Goal: Transaction & Acquisition: Purchase product/service

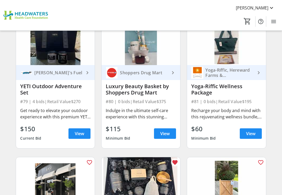
scroll to position [3569, 0]
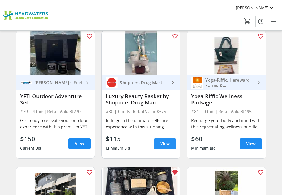
click at [168, 141] on span "View" at bounding box center [164, 143] width 9 height 6
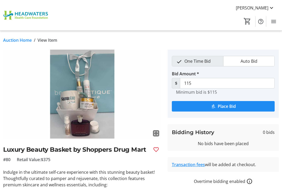
click at [18, 41] on link "Auction Home" at bounding box center [17, 40] width 29 height 6
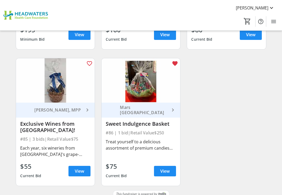
scroll to position [3821, 0]
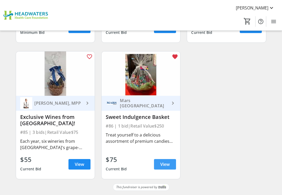
click at [160, 161] on span "View" at bounding box center [164, 164] width 9 height 6
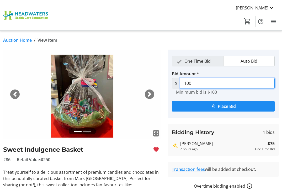
drag, startPoint x: 195, startPoint y: 82, endPoint x: 160, endPoint y: 78, distance: 35.4
click at [160, 78] on div "fullscreen fullscreen Previous Next Sweet Indulgence Basket #86 Retail Value: $…" at bounding box center [141, 172] width 282 height 244
type input "85"
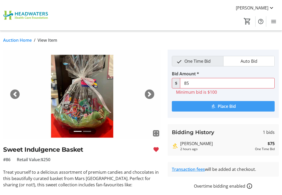
click at [227, 105] on span "Place Bid" at bounding box center [227, 106] width 18 height 6
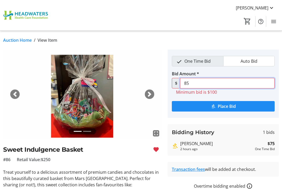
drag, startPoint x: 173, startPoint y: 83, endPoint x: 169, endPoint y: 83, distance: 4.5
click at [169, 83] on tr-place-bid-ui "One Time Bid Auto Bid Bid Amount * $ 85 Minimum bid is $100 Place Bid" at bounding box center [223, 84] width 111 height 68
click at [18, 40] on link "Auction Home" at bounding box center [17, 40] width 29 height 6
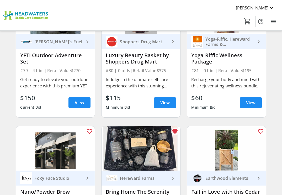
scroll to position [3611, 0]
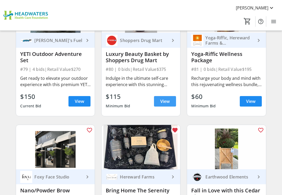
click at [162, 99] on span "View" at bounding box center [164, 101] width 9 height 6
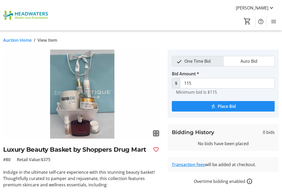
click at [23, 40] on link "Auction Home" at bounding box center [17, 40] width 29 height 6
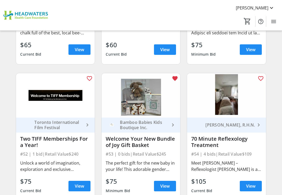
scroll to position [2326, 0]
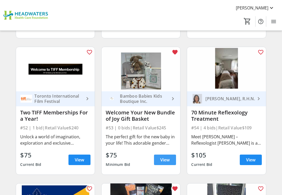
click at [164, 157] on span "View" at bounding box center [164, 160] width 9 height 6
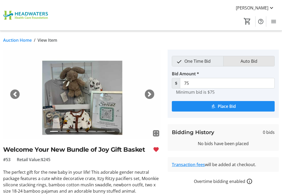
click at [249, 59] on span "Auto Bid" at bounding box center [248, 61] width 23 height 10
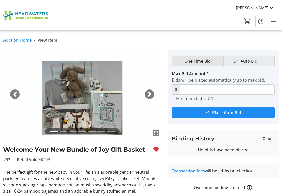
click at [190, 59] on span "One Time Bid" at bounding box center [197, 61] width 33 height 10
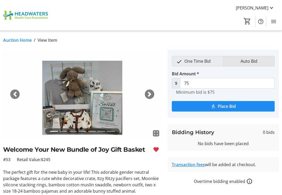
click at [241, 58] on span "Auto Bid" at bounding box center [248, 61] width 23 height 10
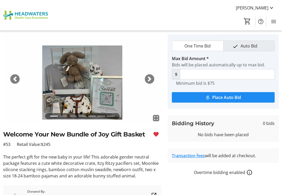
scroll to position [26, 0]
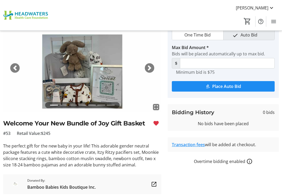
click at [157, 106] on mat-icon "fullscreen" at bounding box center [156, 107] width 6 height 6
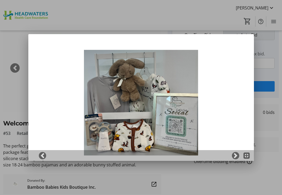
scroll to position [0, 0]
click at [235, 155] on span at bounding box center [235, 155] width 5 height 5
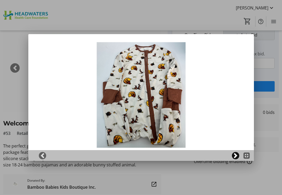
click at [235, 155] on span at bounding box center [235, 155] width 5 height 5
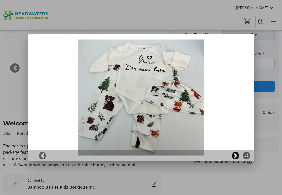
click at [235, 155] on span at bounding box center [235, 155] width 5 height 5
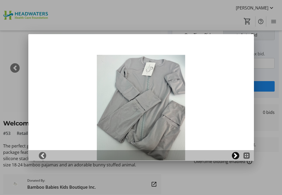
click at [236, 156] on span at bounding box center [235, 155] width 5 height 5
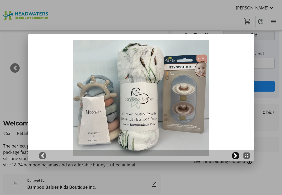
click at [236, 155] on span at bounding box center [235, 155] width 5 height 5
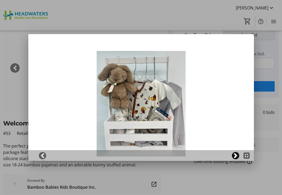
click at [236, 155] on span at bounding box center [235, 155] width 5 height 5
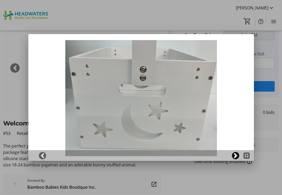
click at [236, 155] on span at bounding box center [235, 155] width 5 height 5
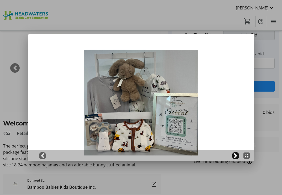
click at [236, 155] on span at bounding box center [235, 155] width 5 height 5
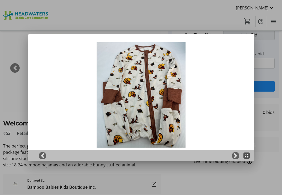
click at [247, 157] on mat-icon "fullscreen_exit" at bounding box center [246, 155] width 6 height 6
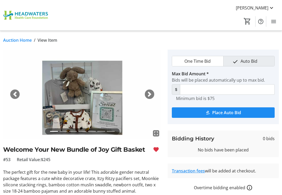
click at [245, 58] on span "Auto Bid" at bounding box center [248, 61] width 23 height 10
click at [193, 59] on span "One Time Bid" at bounding box center [197, 61] width 33 height 10
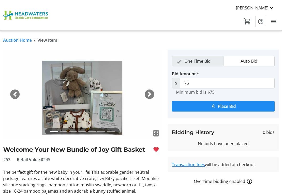
click at [249, 58] on span "Auto Bid" at bounding box center [248, 61] width 23 height 10
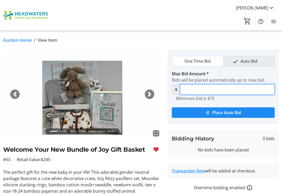
click at [188, 88] on input "Max Bid Amount *" at bounding box center [227, 89] width 95 height 10
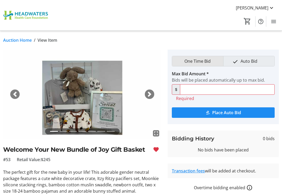
click at [203, 61] on span "One Time Bid" at bounding box center [197, 61] width 33 height 10
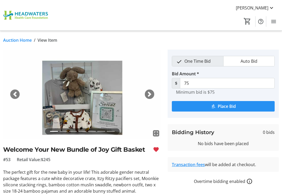
click at [232, 105] on span "Place Bid" at bounding box center [227, 106] width 18 height 6
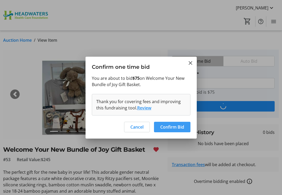
click at [171, 125] on span "Confirm Bid" at bounding box center [172, 127] width 24 height 6
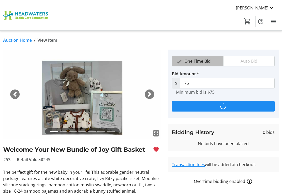
type input "125"
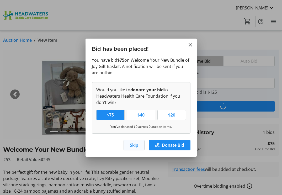
click at [133, 144] on span "Skip" at bounding box center [134, 145] width 8 height 6
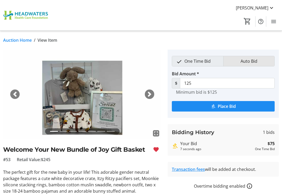
click at [248, 59] on span "Auto Bid" at bounding box center [248, 61] width 23 height 10
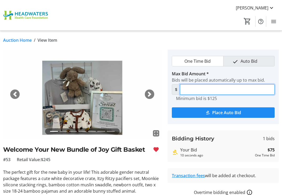
click at [193, 87] on input "Max Bid Amount *" at bounding box center [227, 89] width 95 height 10
type input "245"
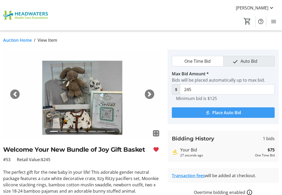
click at [225, 110] on span "Place Auto Bid" at bounding box center [226, 112] width 29 height 6
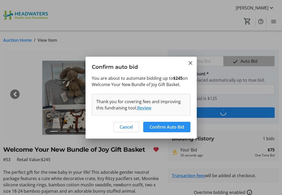
click at [167, 125] on span "Confirm Auto Bid" at bounding box center [166, 127] width 35 height 6
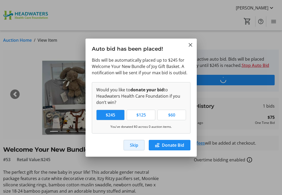
drag, startPoint x: 134, startPoint y: 143, endPoint x: 117, endPoint y: 138, distance: 17.0
click at [134, 143] on span "Skip" at bounding box center [134, 145] width 8 height 6
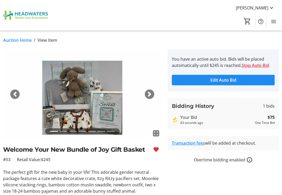
click at [15, 40] on link "Auction Home" at bounding box center [17, 40] width 29 height 6
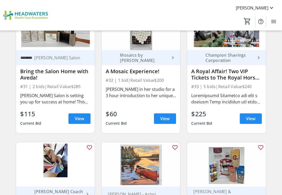
scroll to position [1408, 0]
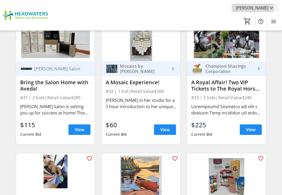
click at [255, 7] on span "[PERSON_NAME]" at bounding box center [252, 8] width 33 height 6
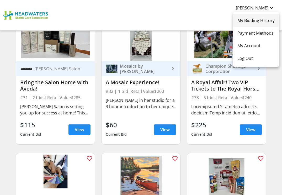
click at [240, 22] on span "My Bidding History" at bounding box center [255, 20] width 37 height 6
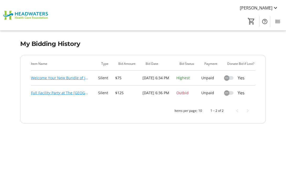
click at [56, 93] on link "Full Facility Party at The [GEOGRAPHIC_DATA]!" at bounding box center [60, 93] width 59 height 6
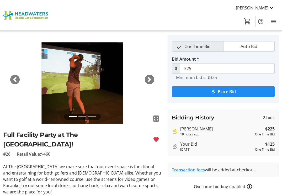
scroll to position [26, 0]
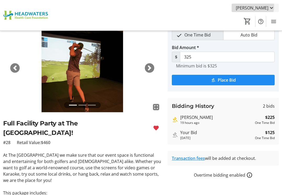
click at [256, 6] on span "[PERSON_NAME]" at bounding box center [252, 8] width 33 height 6
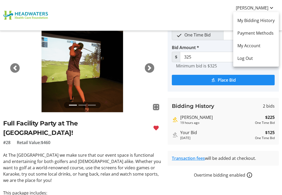
click at [27, 13] on div at bounding box center [141, 97] width 282 height 195
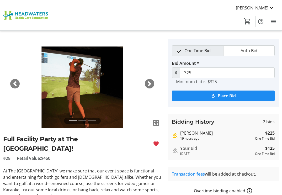
scroll to position [0, 0]
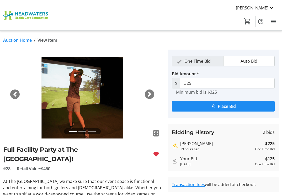
click at [17, 40] on link "Auction Home" at bounding box center [17, 40] width 29 height 6
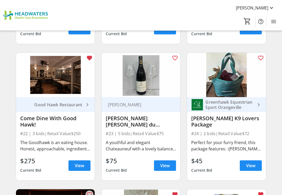
scroll to position [970, 0]
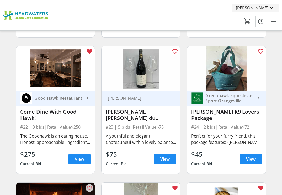
click at [249, 6] on span "[PERSON_NAME]" at bounding box center [252, 8] width 33 height 6
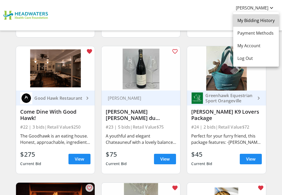
click at [241, 21] on span "My Bidding History" at bounding box center [255, 20] width 37 height 6
